Goal: Use online tool/utility: Use online tool/utility

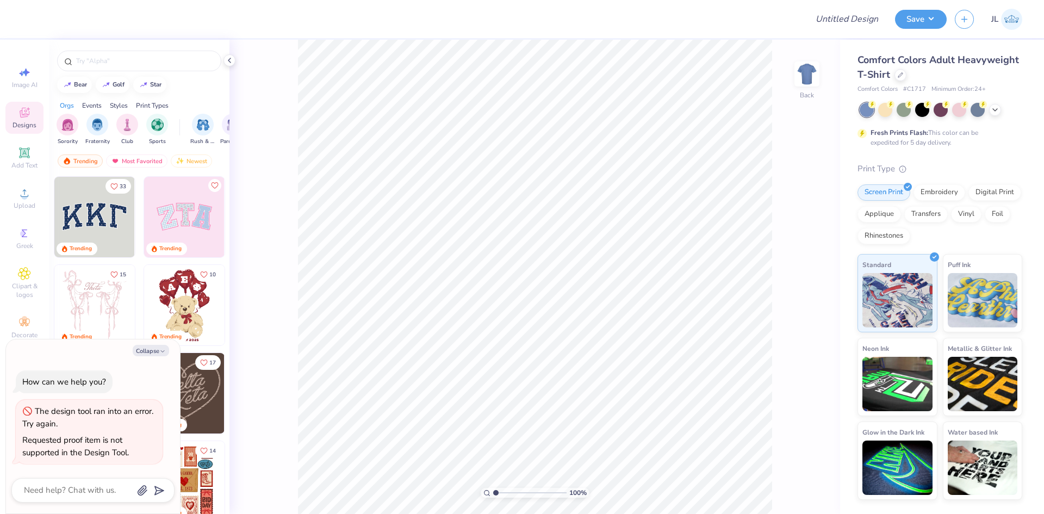
drag, startPoint x: 147, startPoint y: 351, endPoint x: 150, endPoint y: 357, distance: 6.6
click at [148, 351] on button "Collapse" at bounding box center [151, 350] width 36 height 11
type textarea "x"
